Goal: Information Seeking & Learning: Learn about a topic

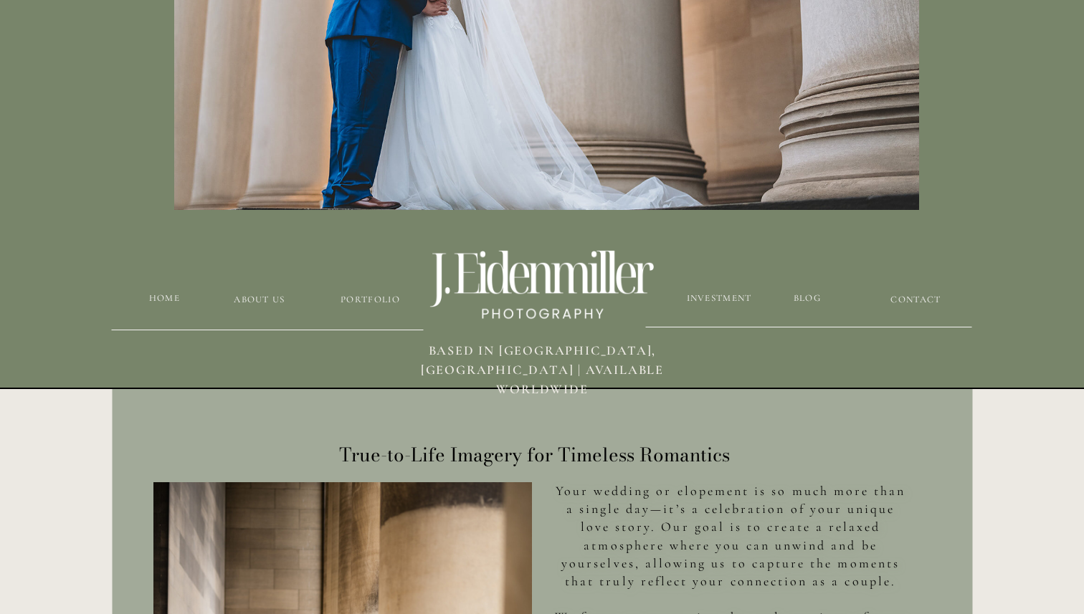
scroll to position [385, 0]
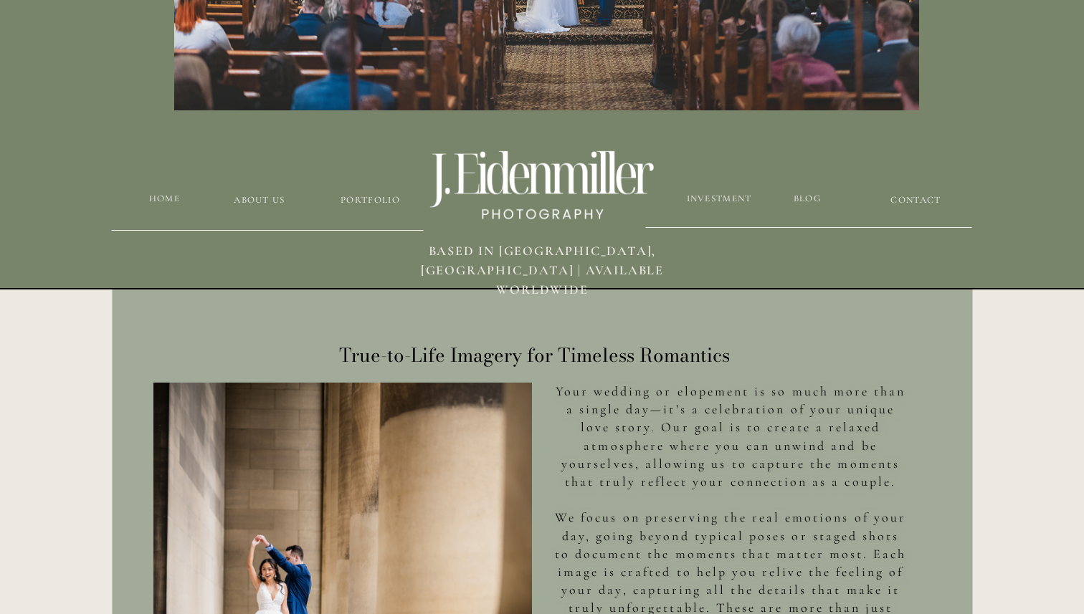
click at [692, 200] on h3 "Investment" at bounding box center [718, 199] width 67 height 14
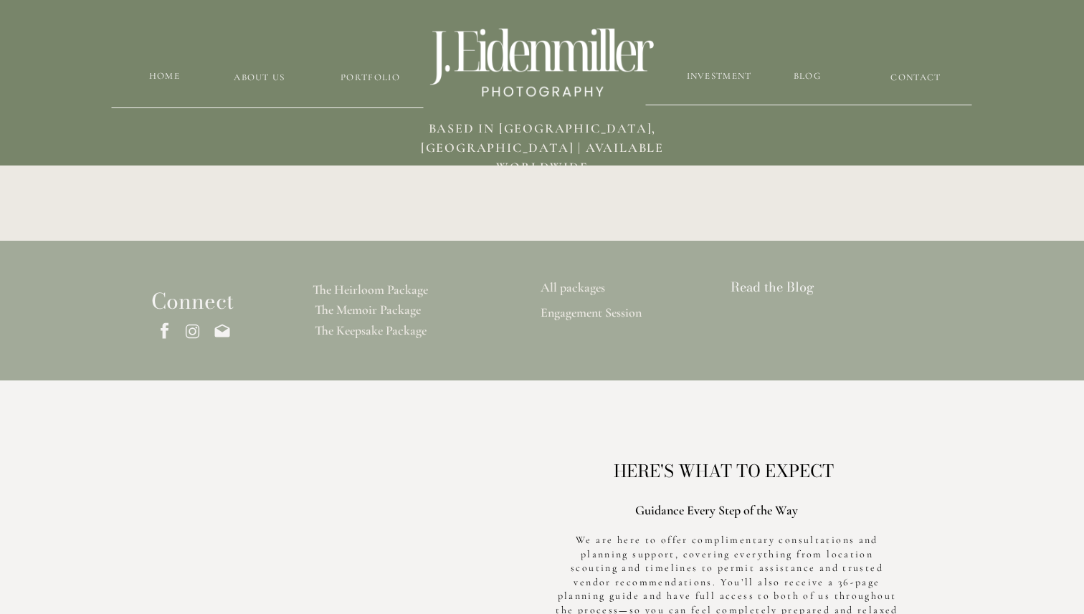
scroll to position [3789, 0]
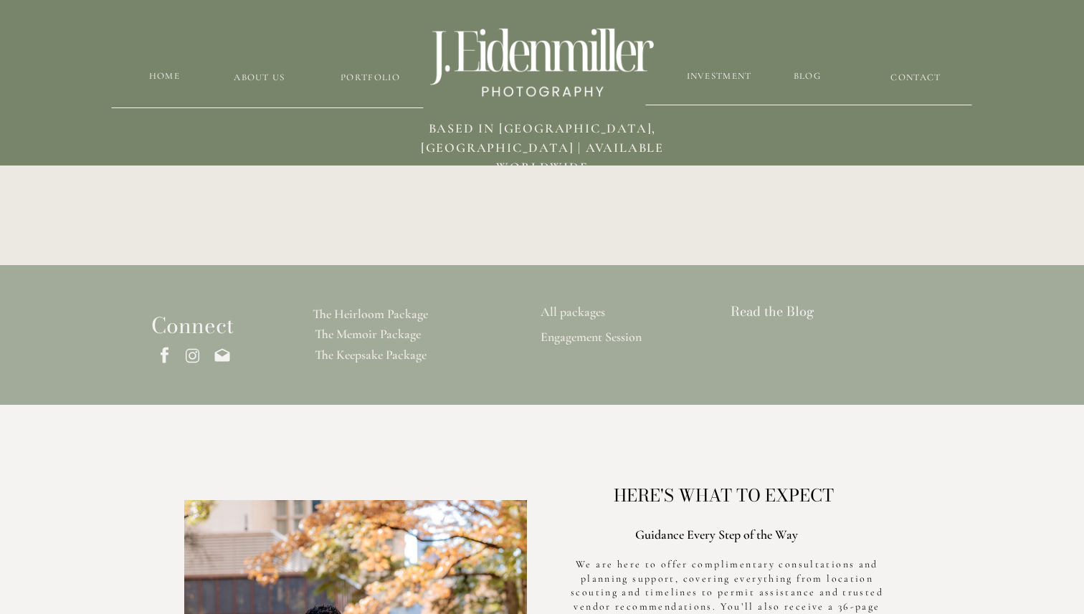
click at [573, 310] on h3 "All packages" at bounding box center [572, 313] width 99 height 16
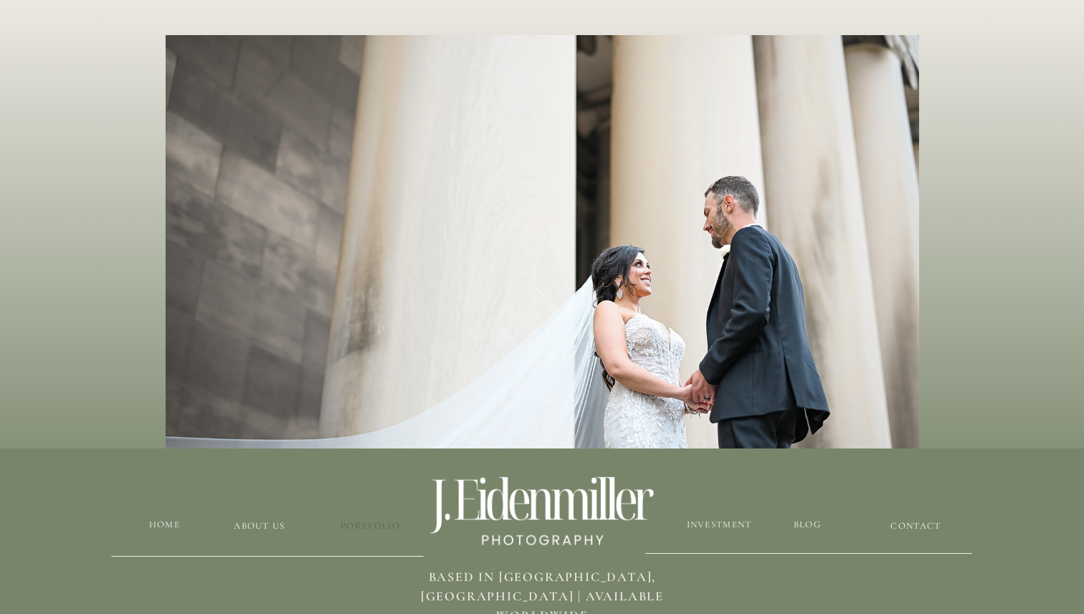
click at [384, 523] on h3 "Portfolio" at bounding box center [370, 527] width 85 height 14
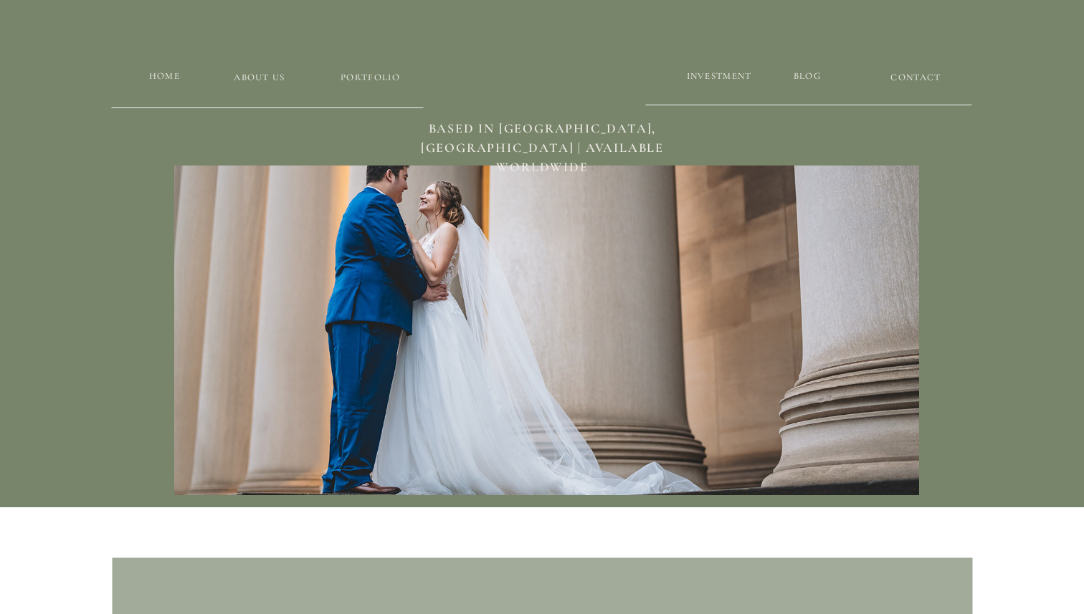
scroll to position [2694, 0]
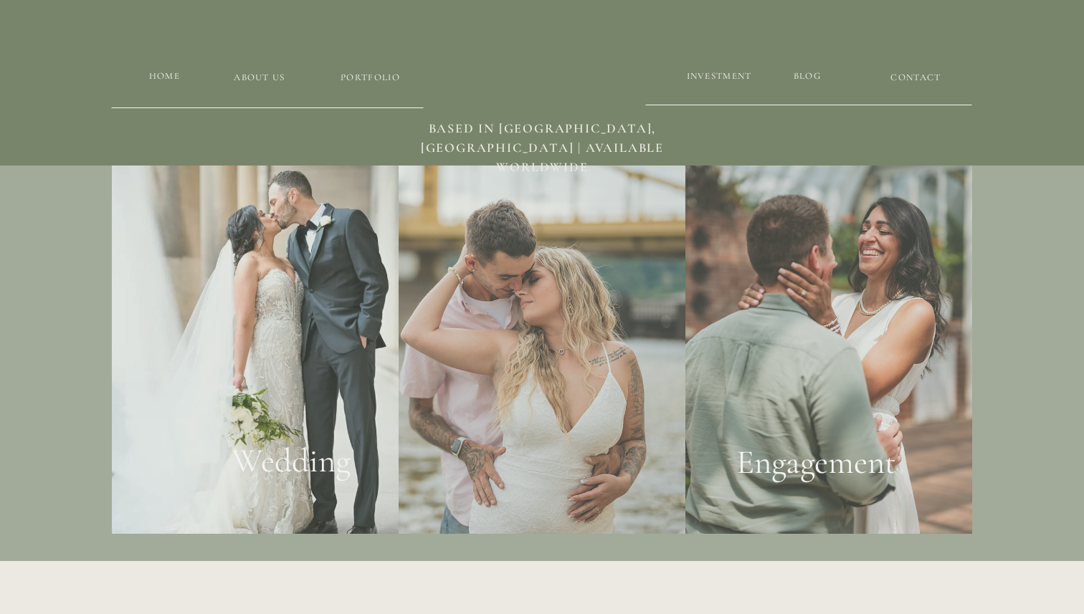
click at [356, 379] on div at bounding box center [255, 334] width 287 height 399
click at [306, 455] on h2 "Wedding" at bounding box center [291, 468] width 174 height 54
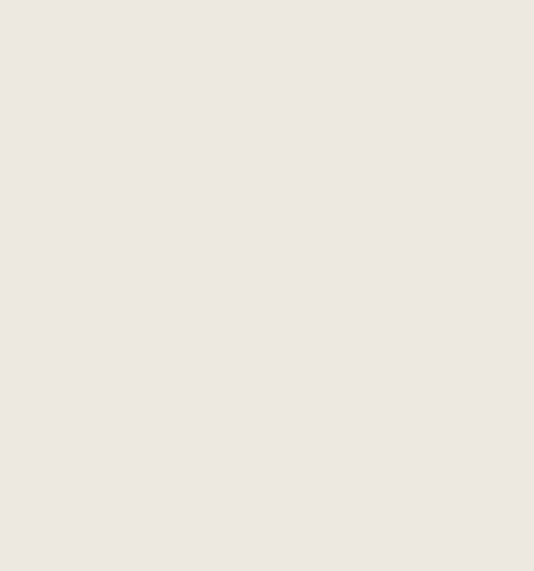
scroll to position [2077, 0]
